Goal: Task Accomplishment & Management: Manage account settings

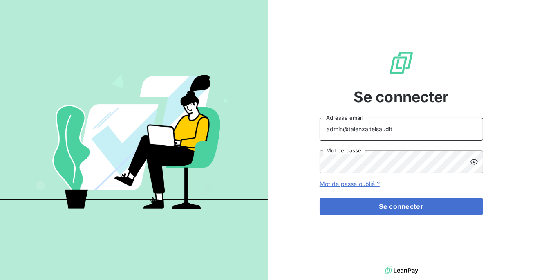
click at [401, 136] on input "admin@talenzalteisaudit" at bounding box center [400, 129] width 163 height 23
type input "admin@lpgitaly"
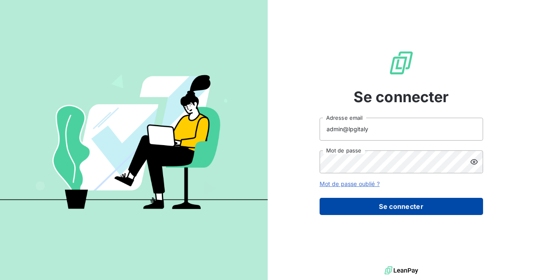
click at [394, 209] on button "Se connecter" at bounding box center [400, 206] width 163 height 17
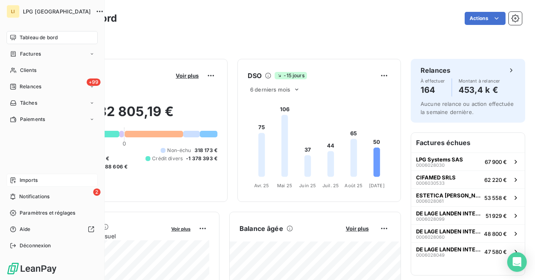
click at [29, 182] on span "Imports" at bounding box center [29, 179] width 18 height 7
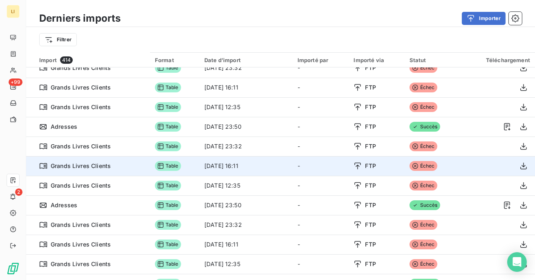
scroll to position [33, 0]
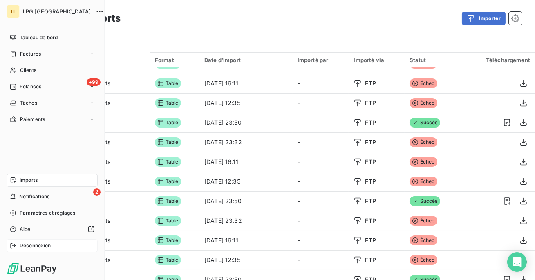
click at [27, 252] on div "Déconnexion" at bounding box center [52, 245] width 91 height 13
